Goal: Check status

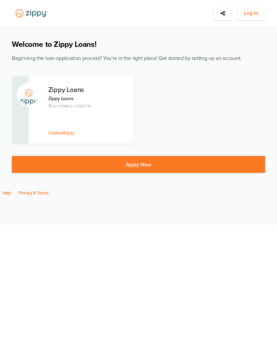
click at [250, 15] on span "Log In" at bounding box center [251, 13] width 15 height 8
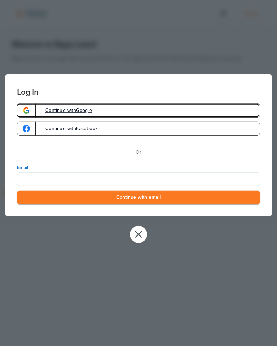
click at [171, 114] on link "Continue with Google" at bounding box center [138, 111] width 243 height 14
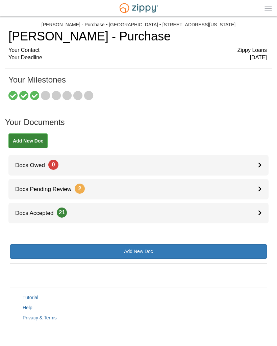
click at [181, 192] on link "Docs Pending Review 2" at bounding box center [138, 189] width 260 height 21
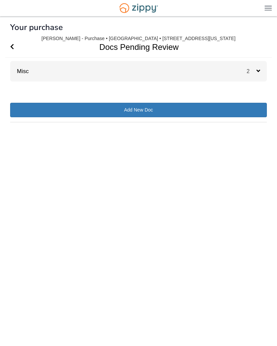
click at [167, 69] on div "Misc 2" at bounding box center [138, 71] width 256 height 21
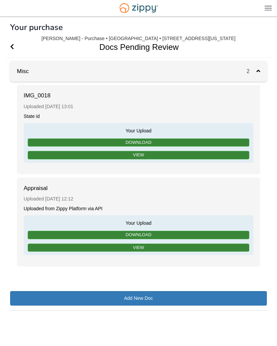
click at [58, 248] on link "View" at bounding box center [138, 248] width 221 height 8
click at [251, 77] on div "2" at bounding box center [256, 71] width 20 height 21
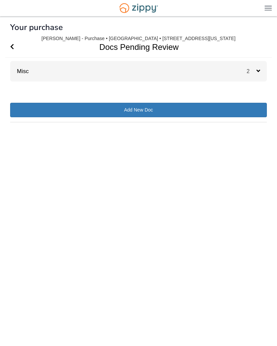
click at [21, 47] on h1 "Docs Pending Review" at bounding box center [134, 47] width 259 height 21
click at [13, 42] on span "Go Back" at bounding box center [12, 47] width 4 height 21
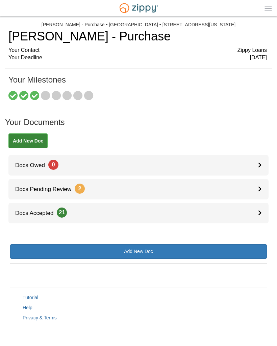
click at [261, 216] on div at bounding box center [263, 213] width 10 height 21
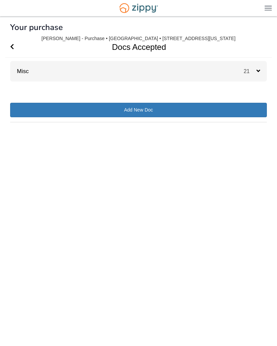
click at [257, 73] on icon at bounding box center [258, 71] width 4 height 6
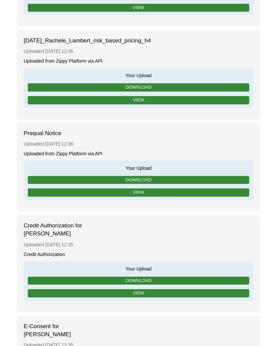
scroll to position [1574, 0]
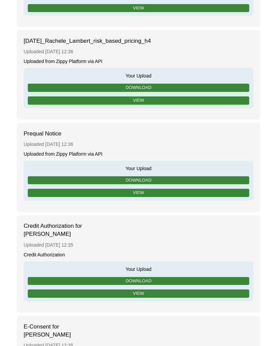
click at [154, 194] on link "View" at bounding box center [138, 193] width 221 height 8
